Goal: Information Seeking & Learning: Learn about a topic

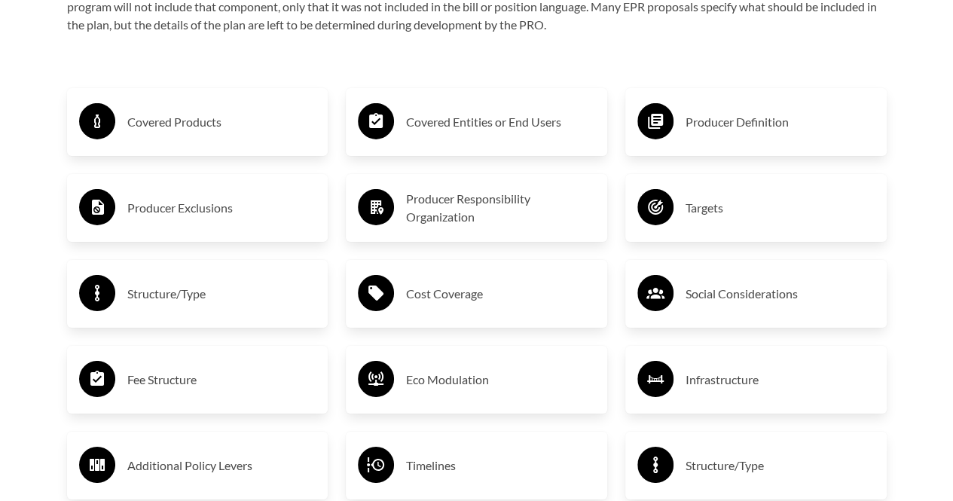
scroll to position [2336, 0]
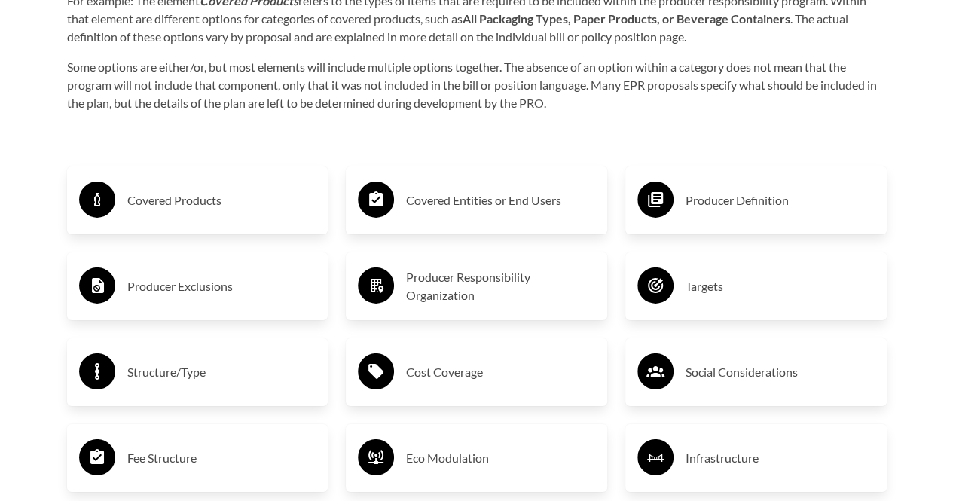
click at [237, 187] on div "Covered Products" at bounding box center [197, 201] width 237 height 44
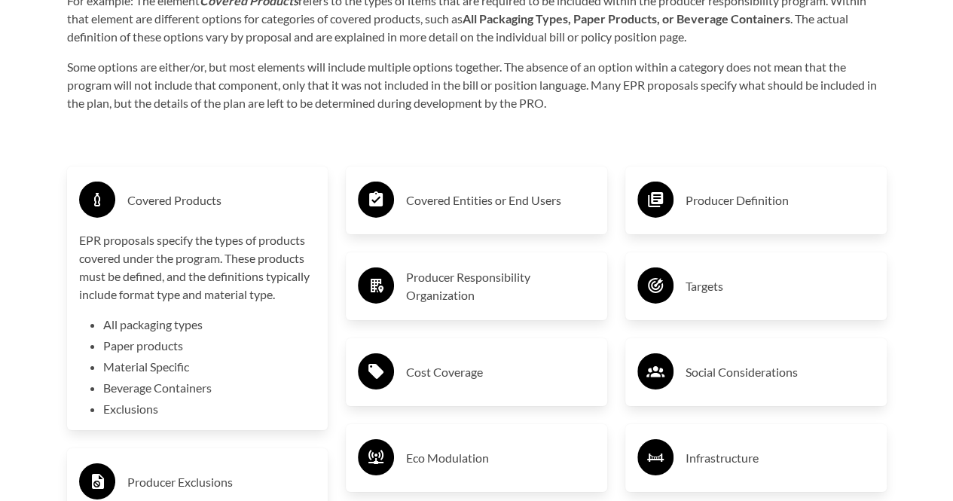
click at [393, 195] on icon at bounding box center [376, 200] width 36 height 36
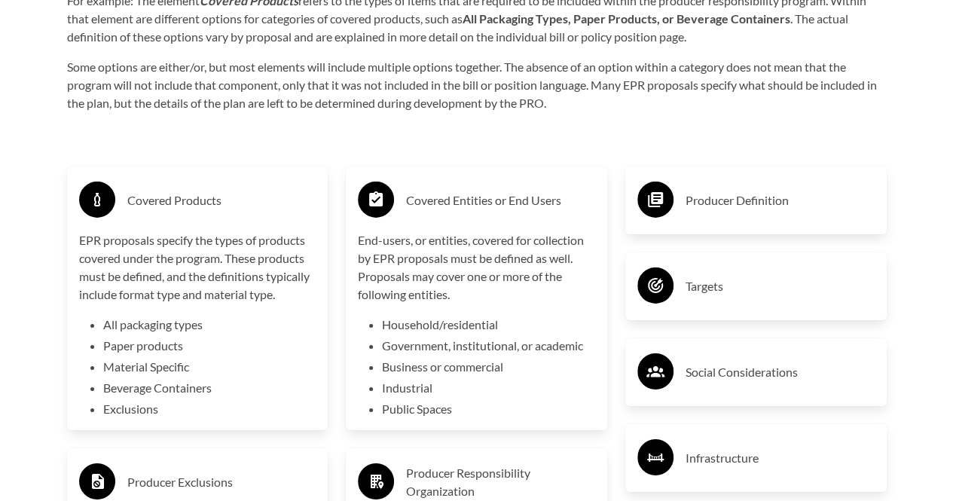
click at [660, 188] on circle at bounding box center [656, 200] width 36 height 36
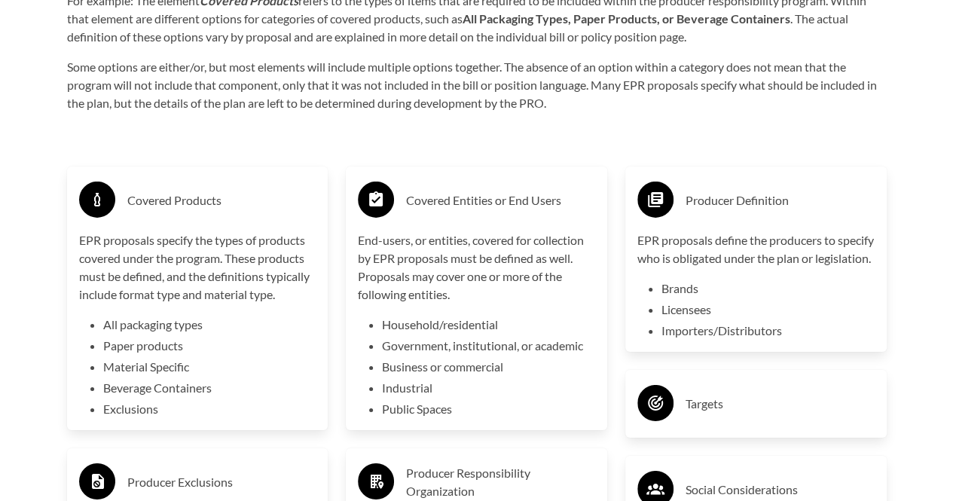
scroll to position [2487, 0]
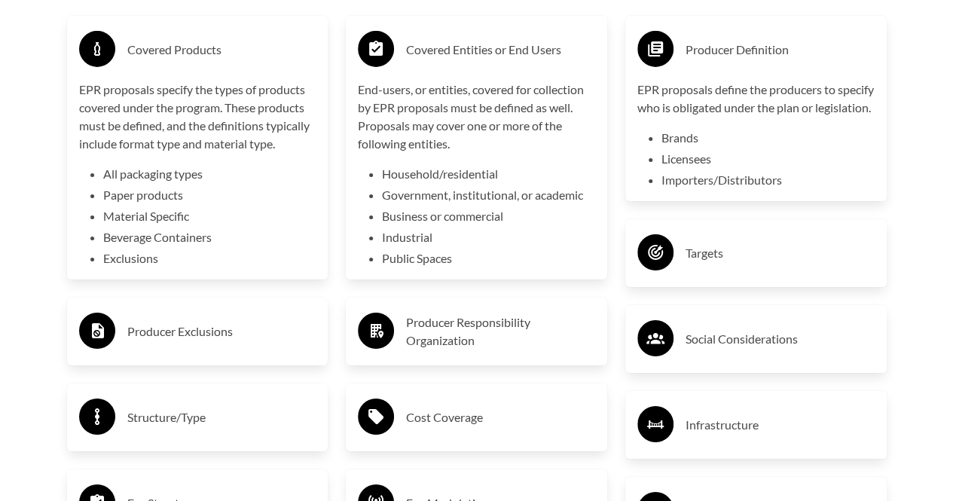
click at [473, 352] on div "Producer Responsibility Organization" at bounding box center [476, 332] width 237 height 44
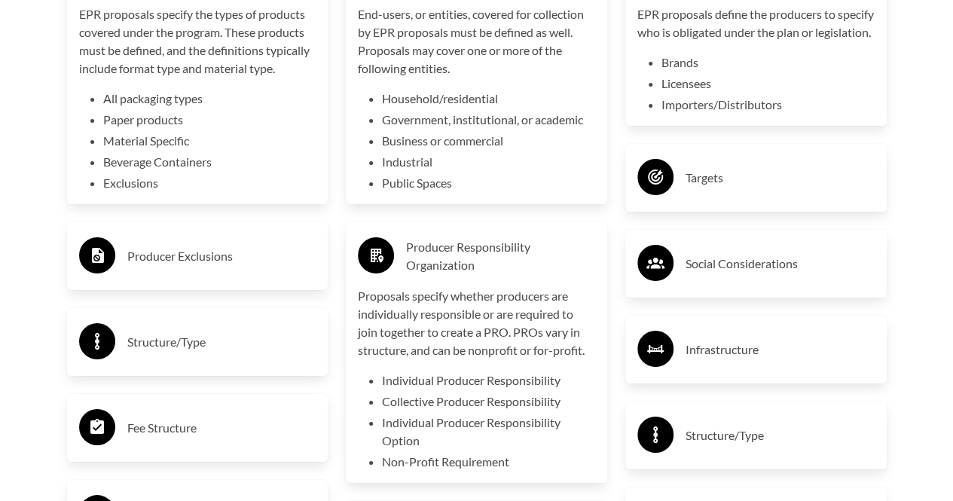
scroll to position [2713, 0]
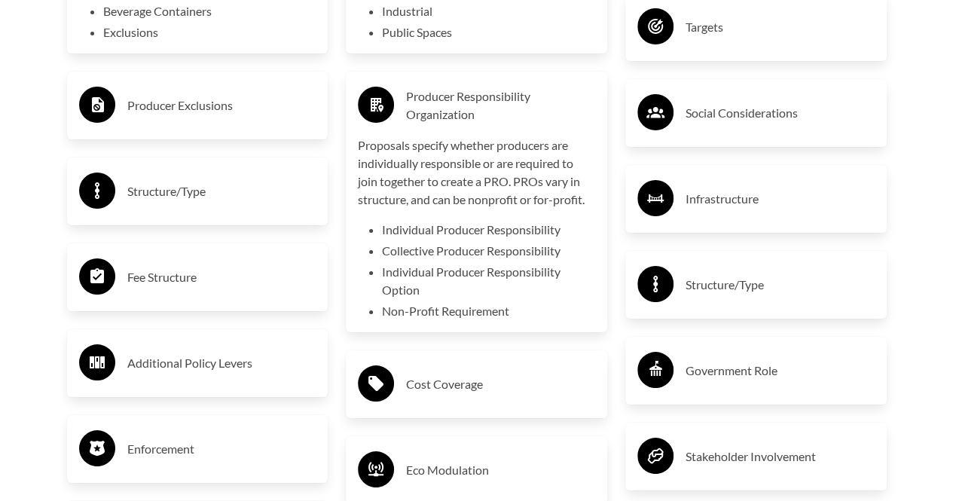
click at [222, 97] on h3 "Producer Exclusions" at bounding box center [221, 105] width 189 height 24
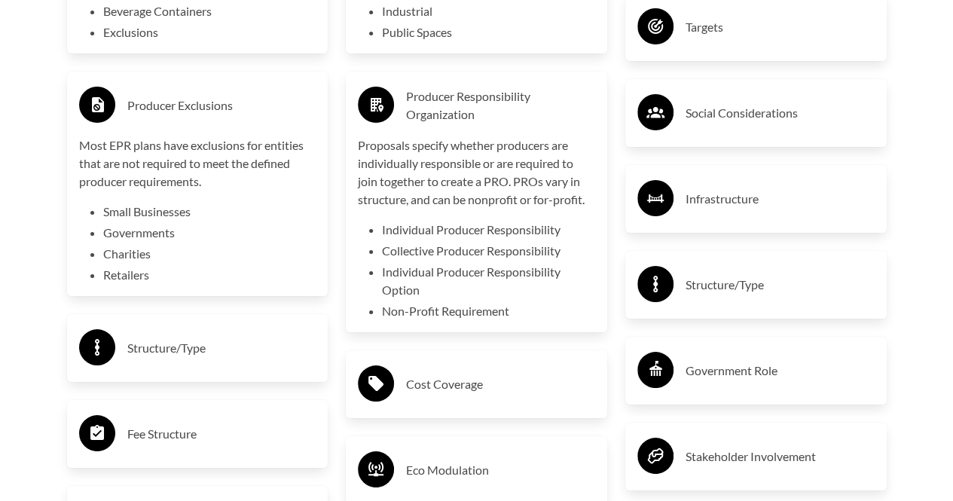
click at [228, 102] on h3 "Producer Exclusions" at bounding box center [221, 105] width 189 height 24
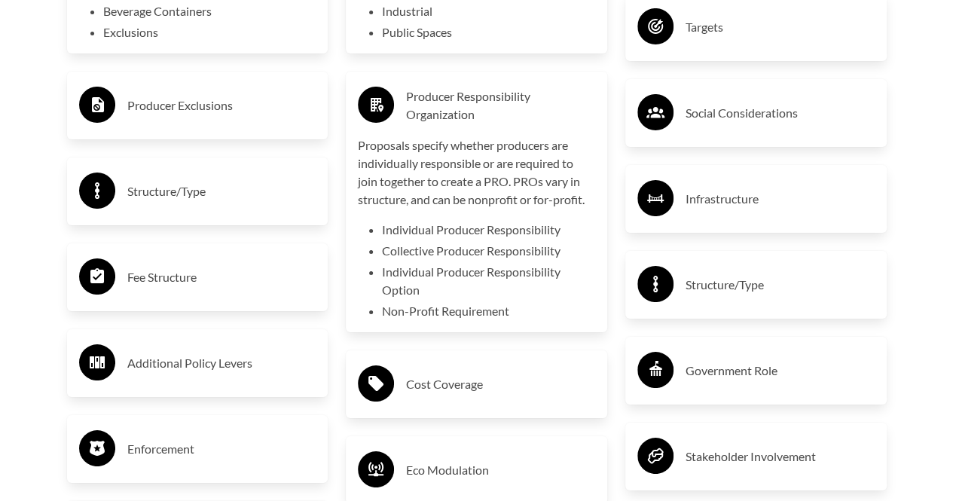
click at [213, 211] on div "Structure/Type" at bounding box center [197, 192] width 237 height 44
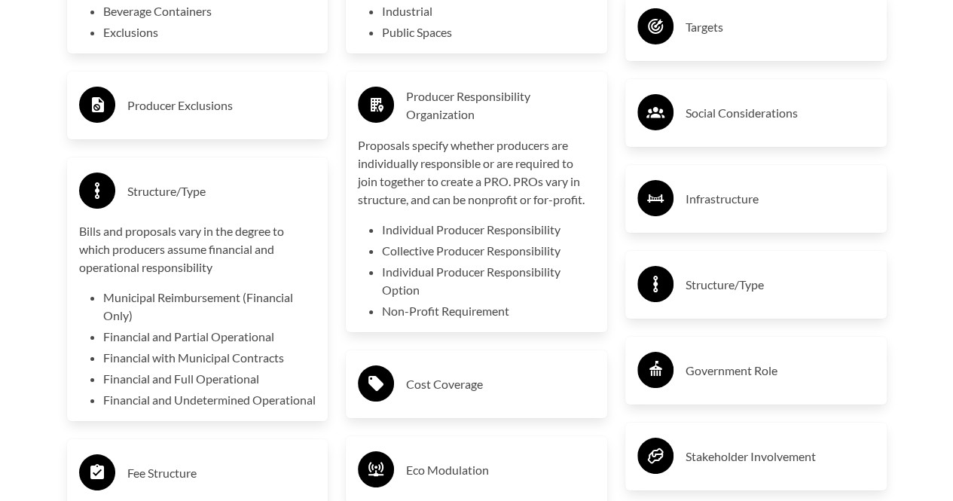
click at [213, 211] on div "Structure/Type" at bounding box center [197, 192] width 237 height 44
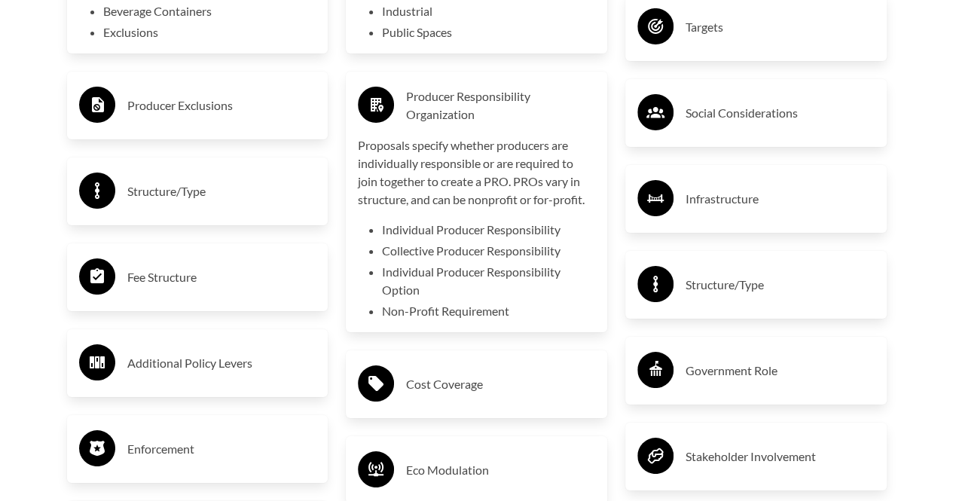
click at [210, 379] on div "Additional Policy Levers" at bounding box center [197, 363] width 237 height 44
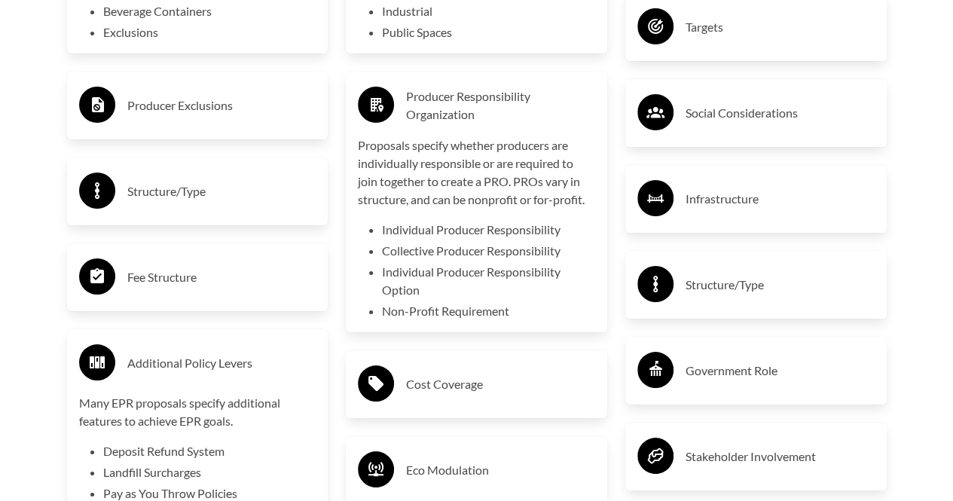
scroll to position [2864, 0]
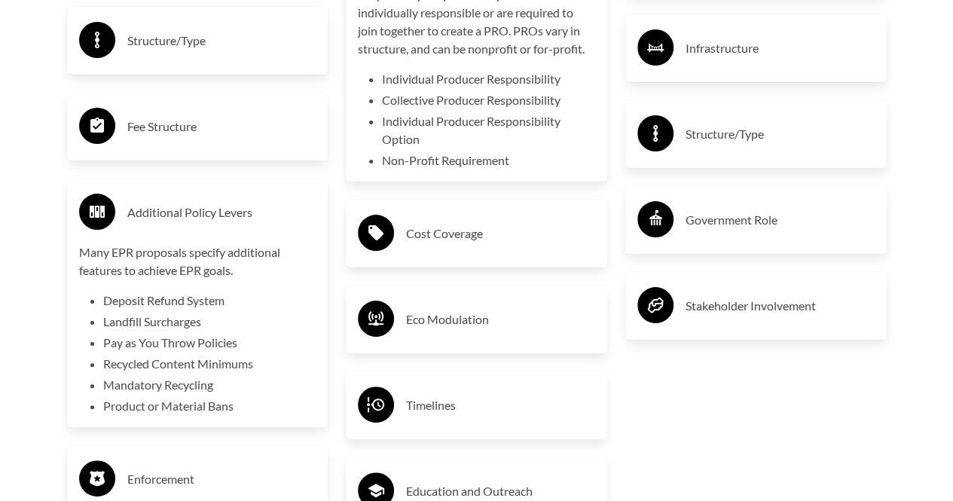
click at [168, 201] on div "Additional Policy Levers" at bounding box center [197, 213] width 237 height 44
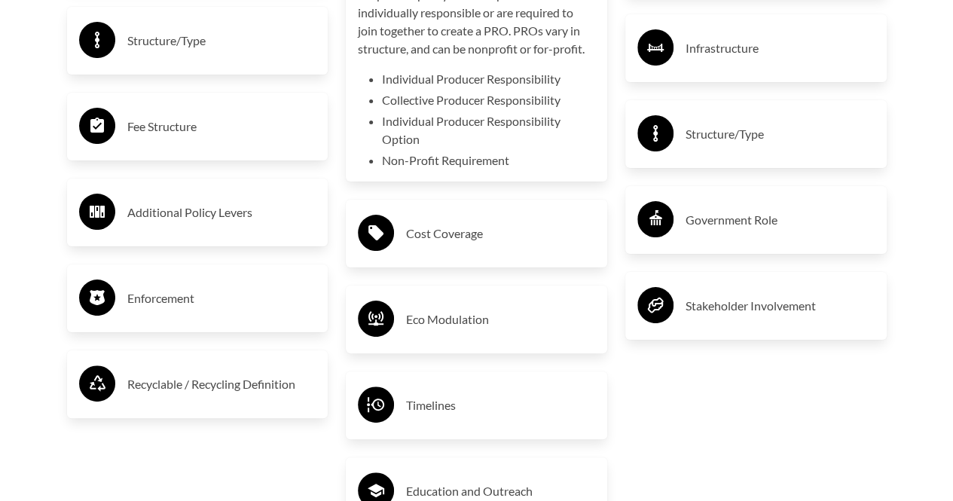
click at [165, 148] on div "Fee Structure" at bounding box center [197, 127] width 237 height 44
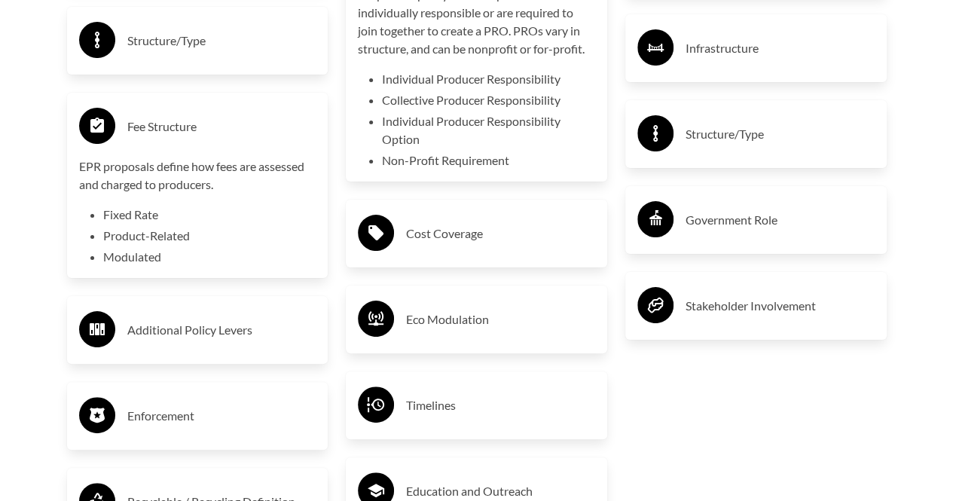
click at [165, 148] on div "Fee Structure" at bounding box center [197, 127] width 237 height 44
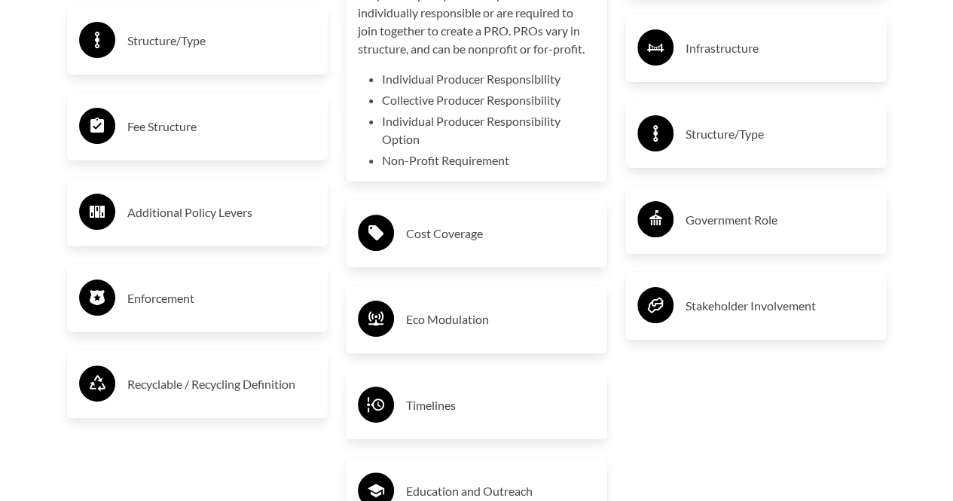
drag, startPoint x: 143, startPoint y: 313, endPoint x: 175, endPoint y: 315, distance: 31.7
click at [145, 313] on div "Enforcement" at bounding box center [197, 299] width 237 height 44
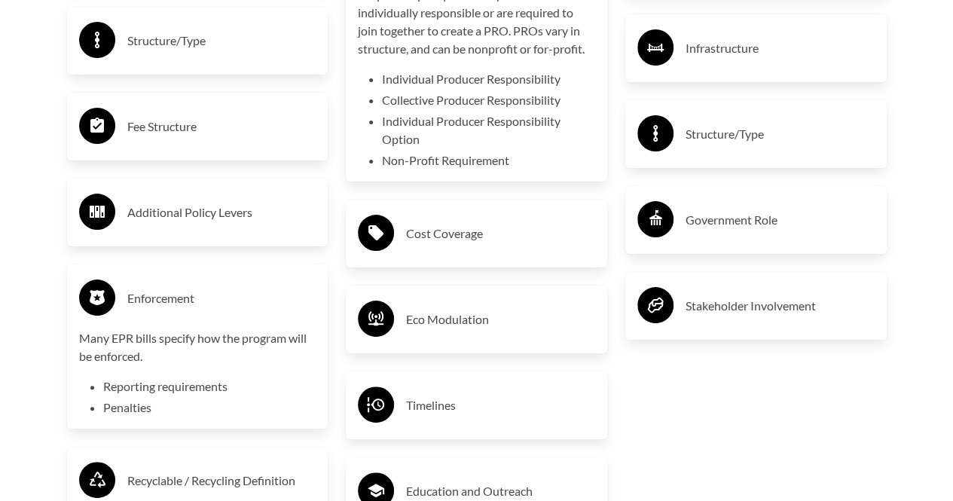
click at [517, 347] on div "Eco Modulation" at bounding box center [477, 320] width 262 height 68
click at [490, 326] on h3 "Eco Modulation" at bounding box center [500, 319] width 189 height 24
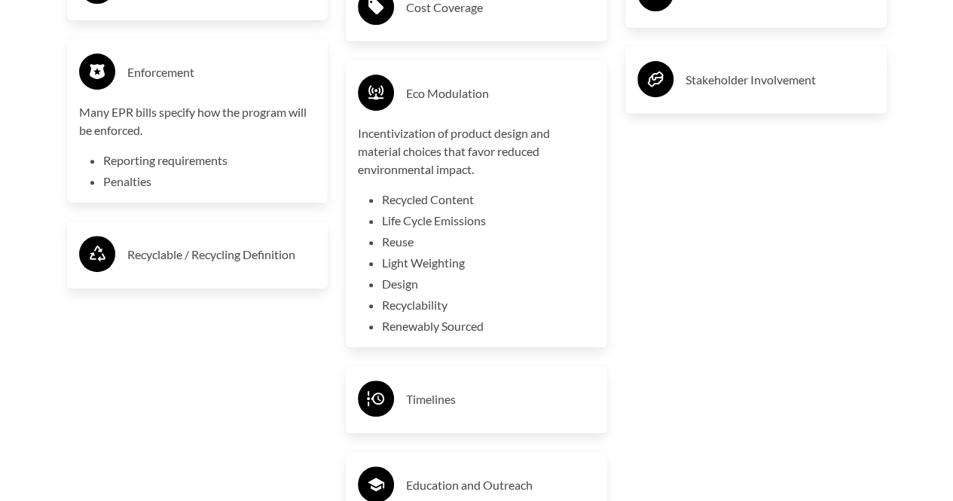
scroll to position [3014, 0]
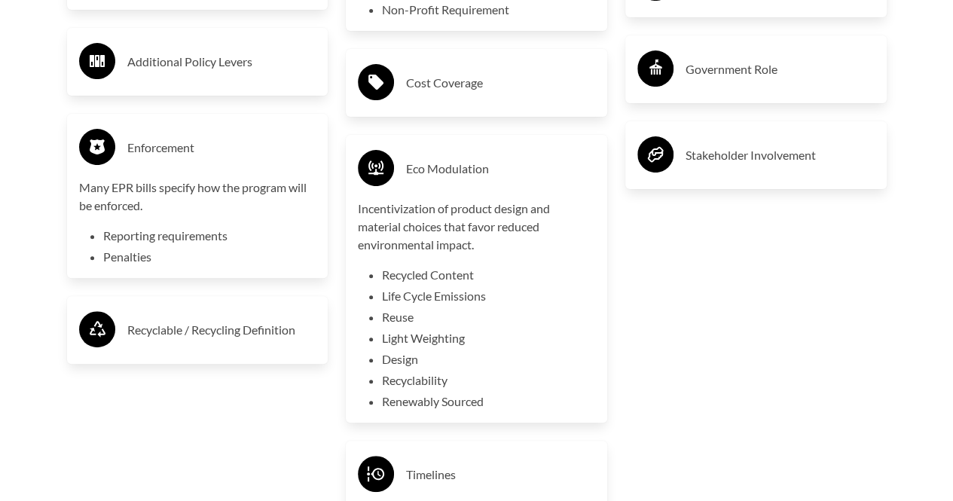
click at [455, 171] on h3 "Eco Modulation" at bounding box center [500, 169] width 189 height 24
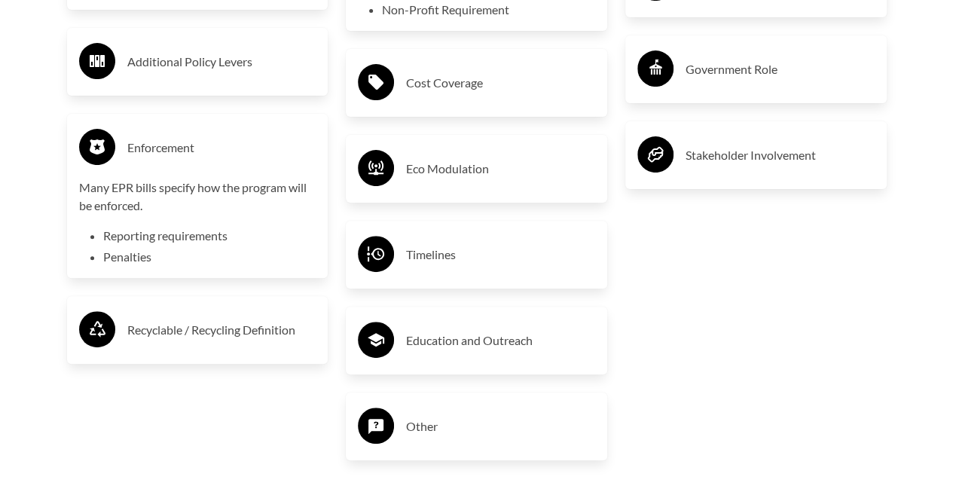
click at [231, 311] on div "Recyclable / Recycling Definition" at bounding box center [197, 330] width 237 height 44
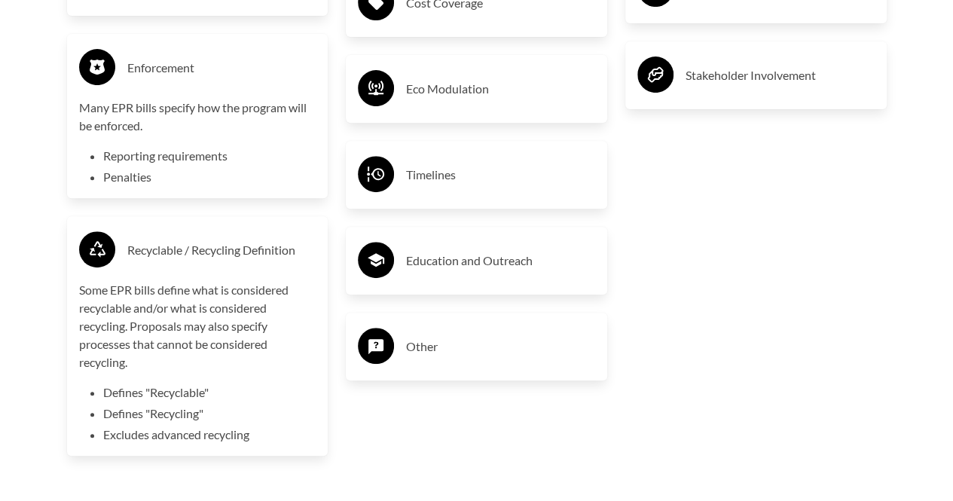
scroll to position [3165, 0]
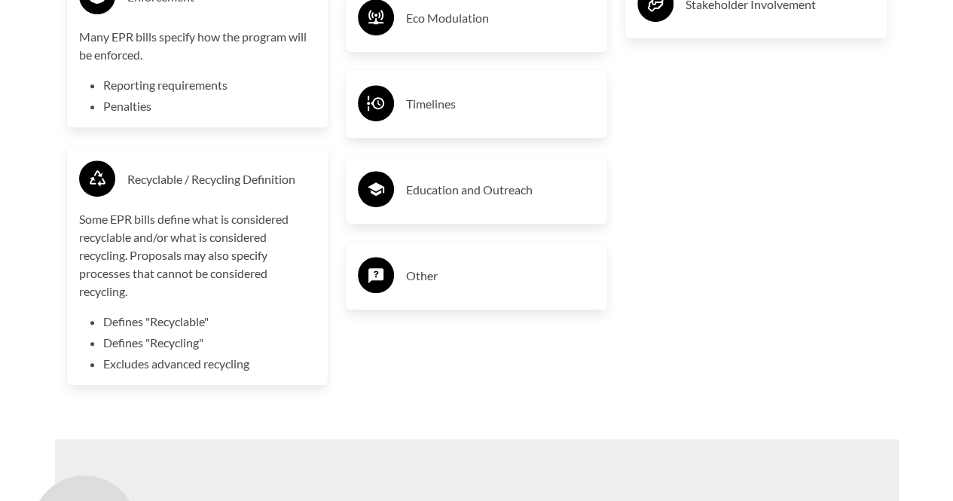
click at [511, 265] on div "Other" at bounding box center [476, 276] width 237 height 44
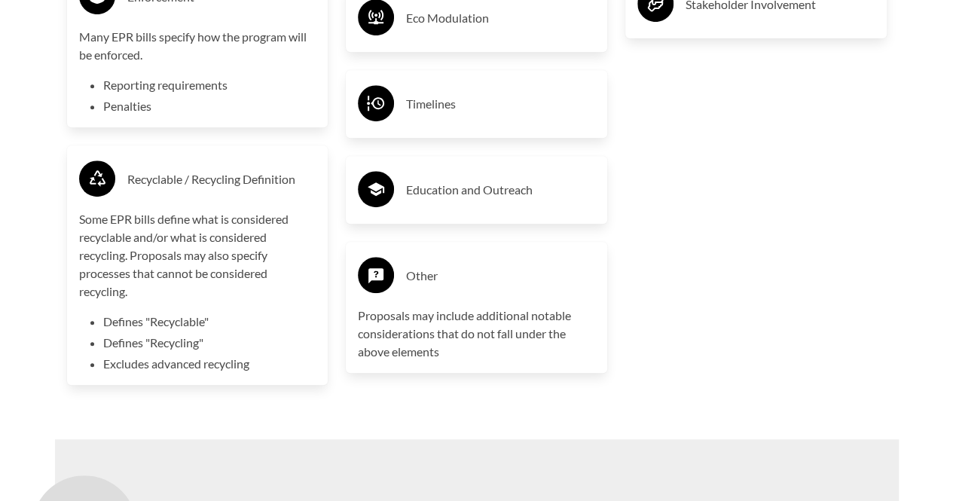
click at [480, 200] on h3 "Education and Outreach" at bounding box center [500, 190] width 189 height 24
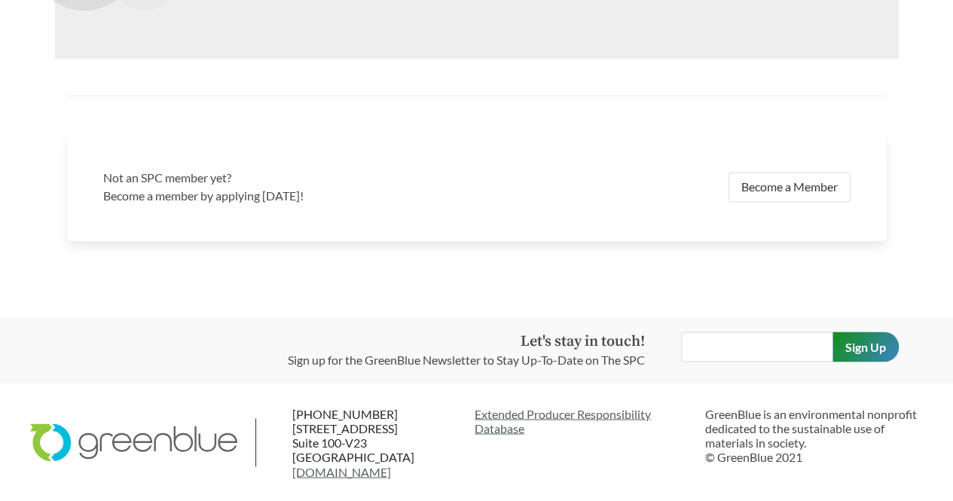
scroll to position [3583, 0]
